Goal: Task Accomplishment & Management: Manage account settings

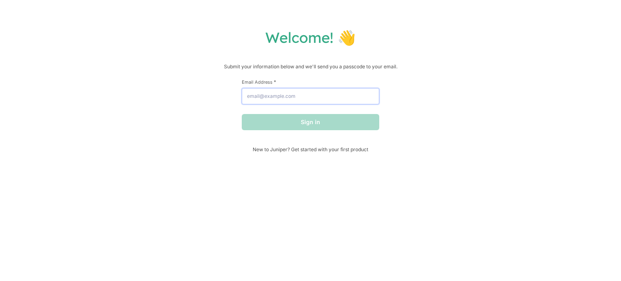
click at [343, 95] on input "Email Address *" at bounding box center [310, 96] width 137 height 16
type input "[EMAIL_ADDRESS][DOMAIN_NAME]"
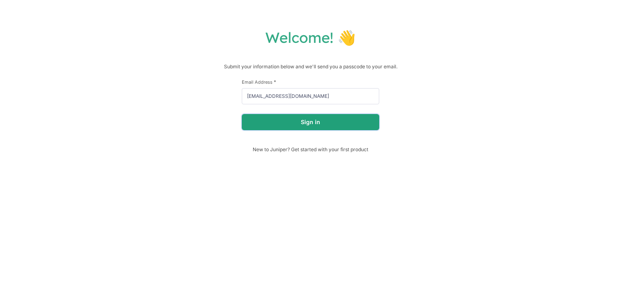
click at [274, 121] on button "Sign in" at bounding box center [310, 122] width 137 height 16
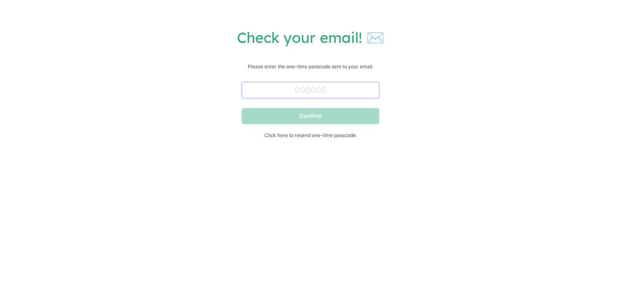
click at [324, 89] on input "text" at bounding box center [310, 90] width 137 height 16
click at [321, 93] on input "text" at bounding box center [310, 90] width 137 height 16
paste input "667304"
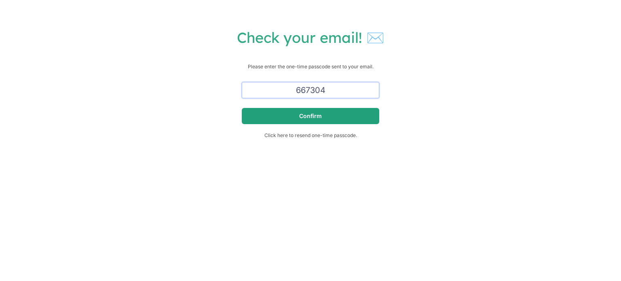
type input "667304"
click at [341, 118] on button "Confirm" at bounding box center [310, 116] width 137 height 16
